Goal: Information Seeking & Learning: Learn about a topic

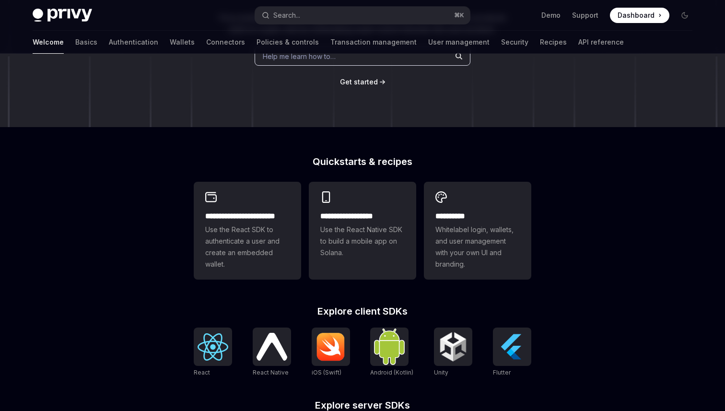
scroll to position [151, 0]
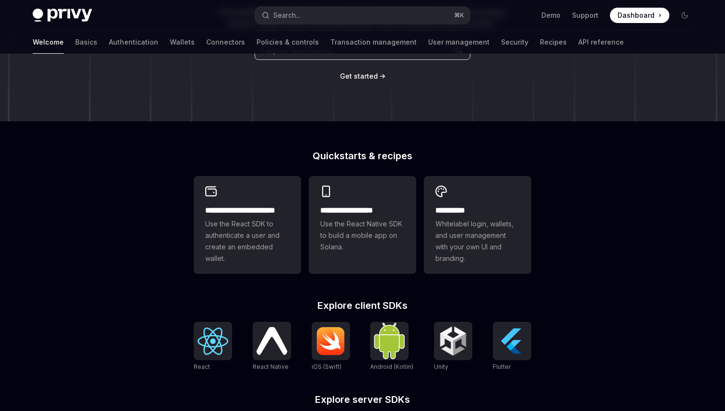
click at [85, 16] on img at bounding box center [62, 15] width 59 height 13
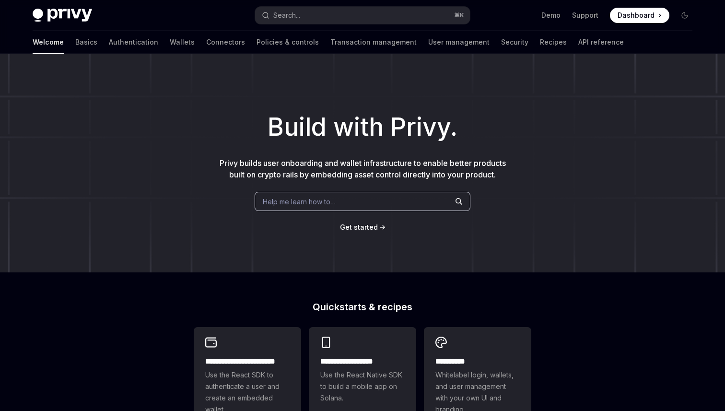
click at [85, 16] on img at bounding box center [62, 15] width 59 height 13
click at [428, 43] on link "User management" at bounding box center [458, 42] width 61 height 23
type textarea "*"
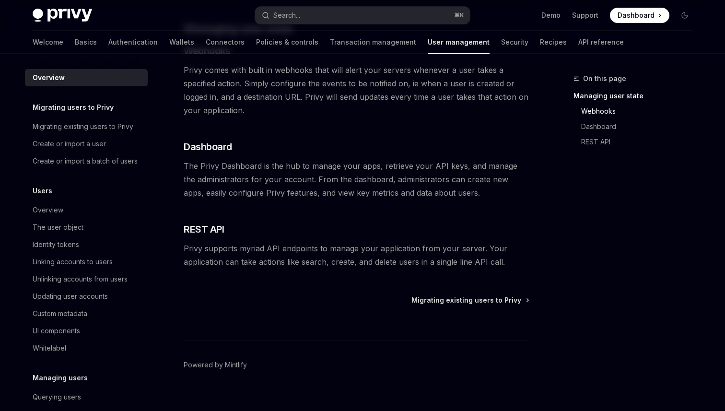
scroll to position [198, 0]
